Goal: Information Seeking & Learning: Learn about a topic

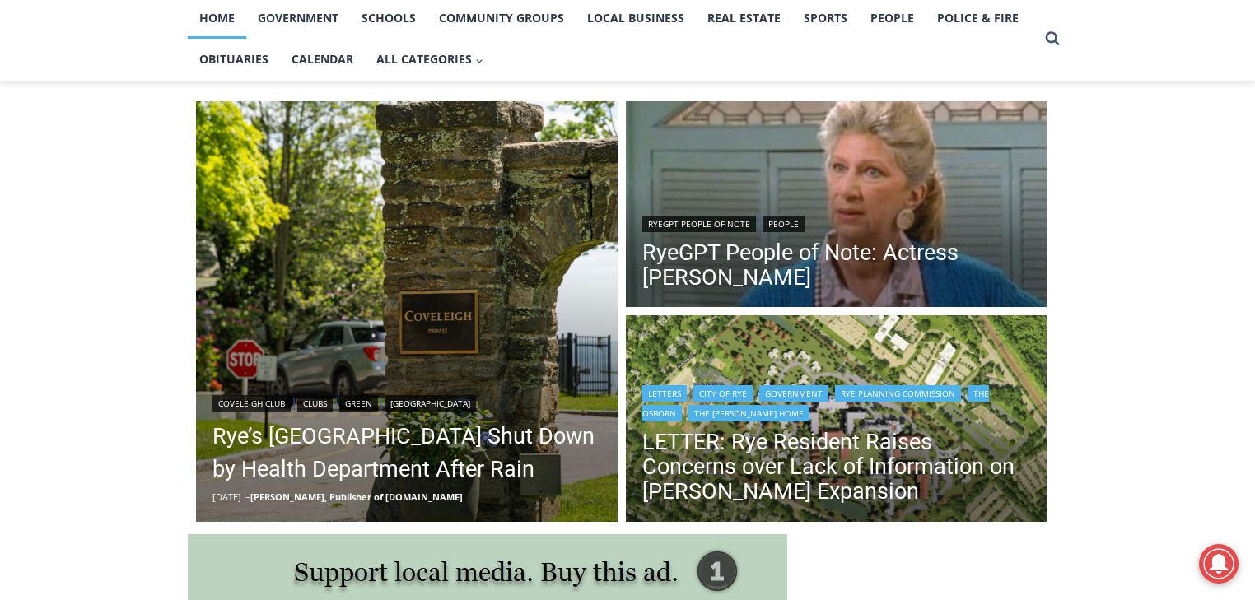
scroll to position [461, 0]
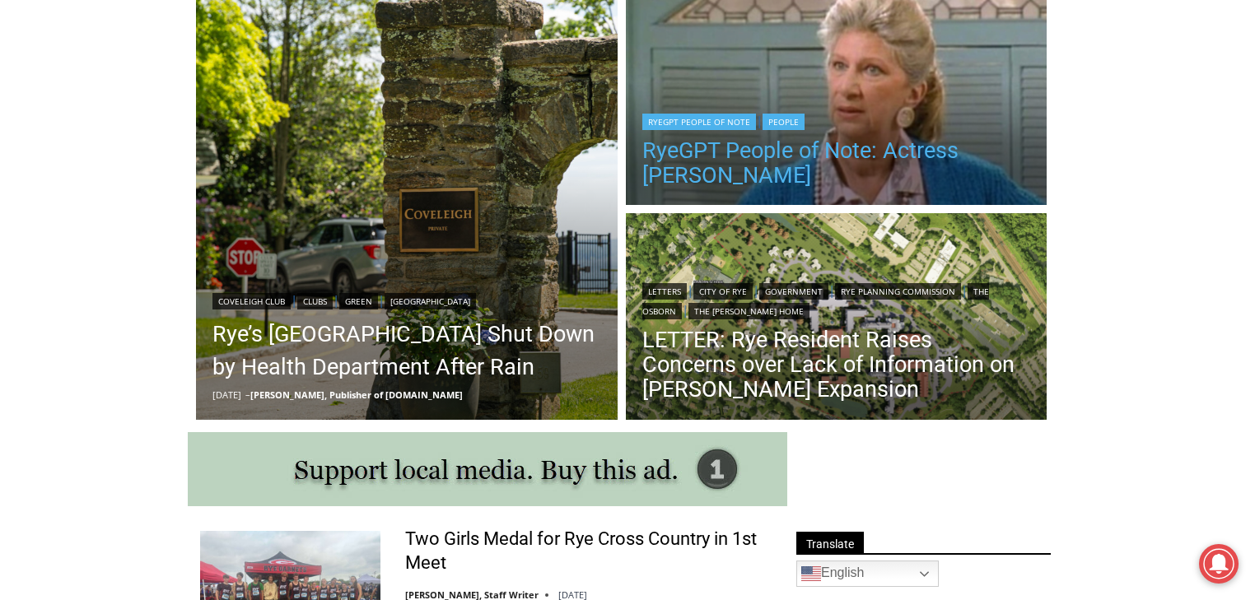
click at [670, 154] on link "RyeGPT People of Note: Actress [PERSON_NAME]" at bounding box center [836, 162] width 389 height 49
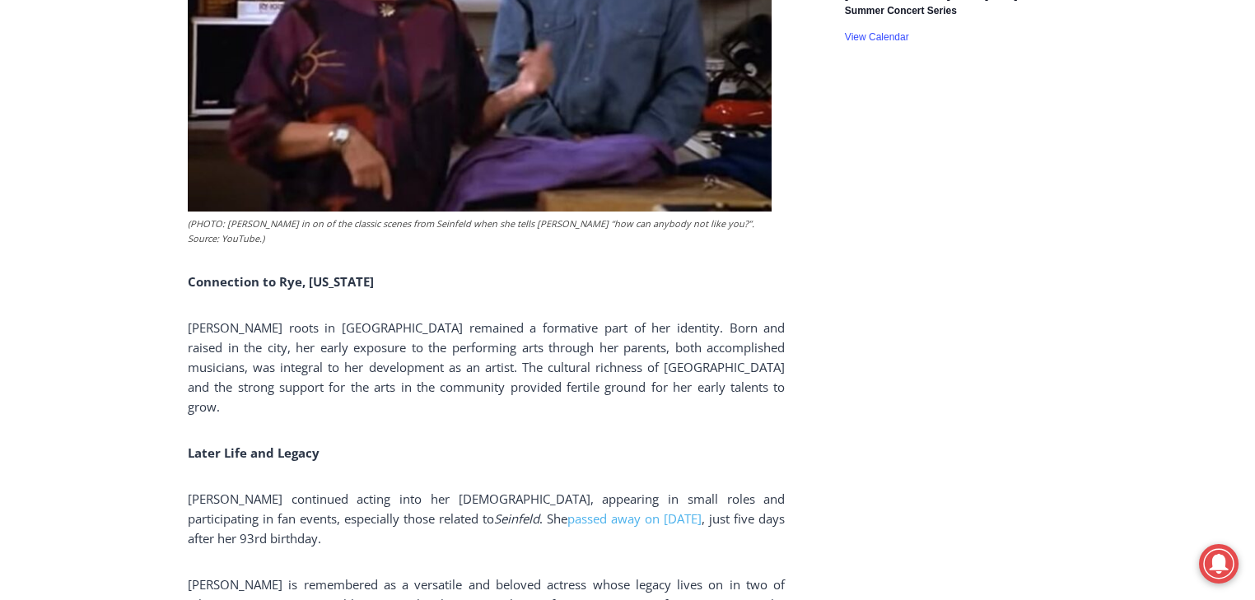
scroll to position [2853, 0]
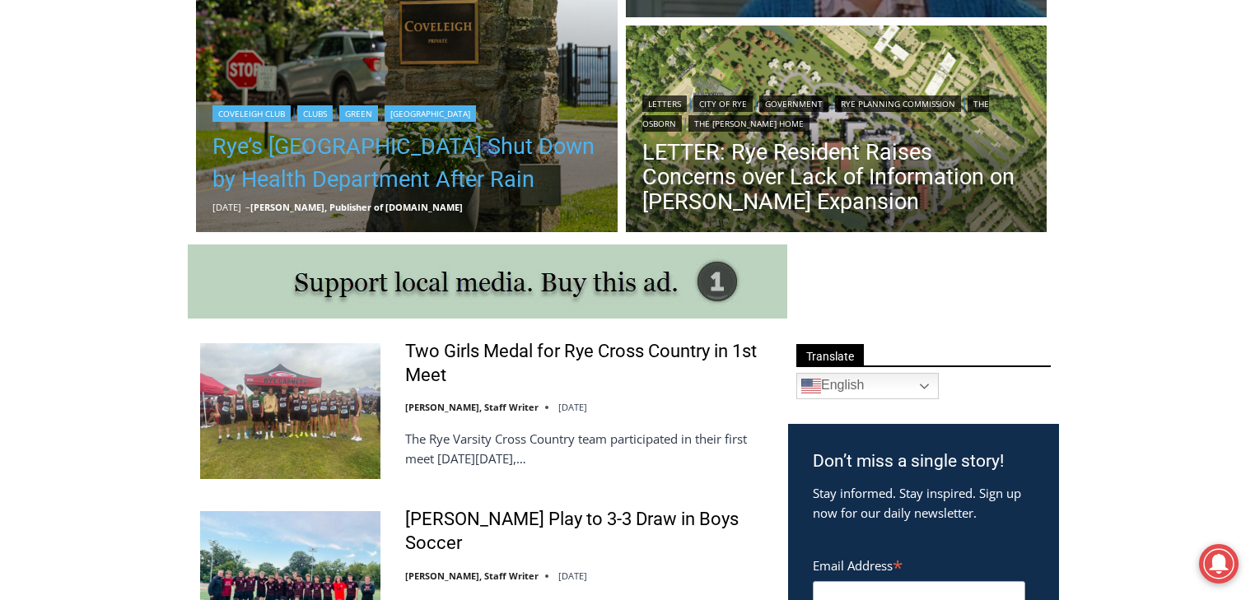
scroll to position [395, 0]
